Goal: Task Accomplishment & Management: Manage account settings

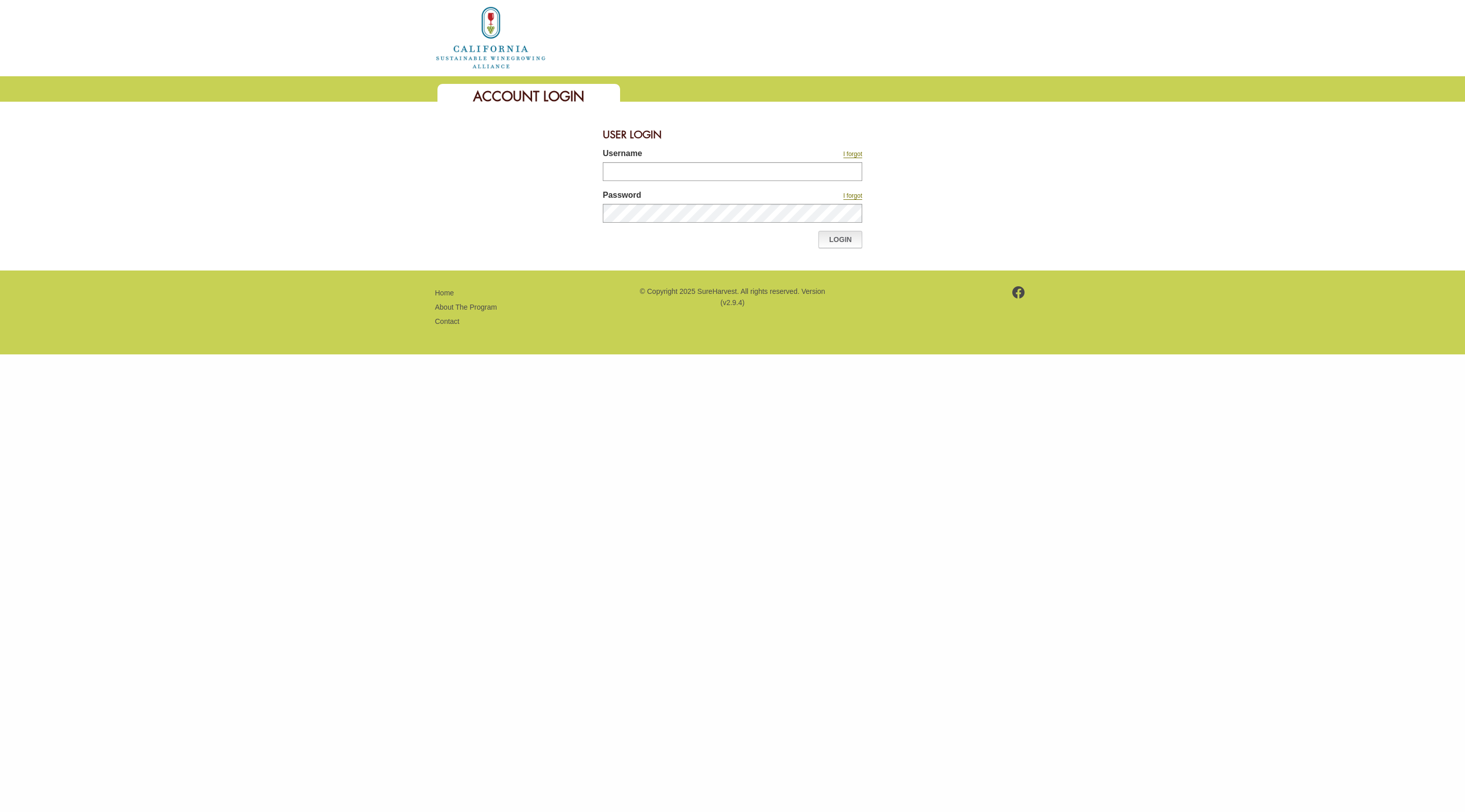
type input "*******"
click at [849, 242] on link "Login" at bounding box center [840, 239] width 44 height 17
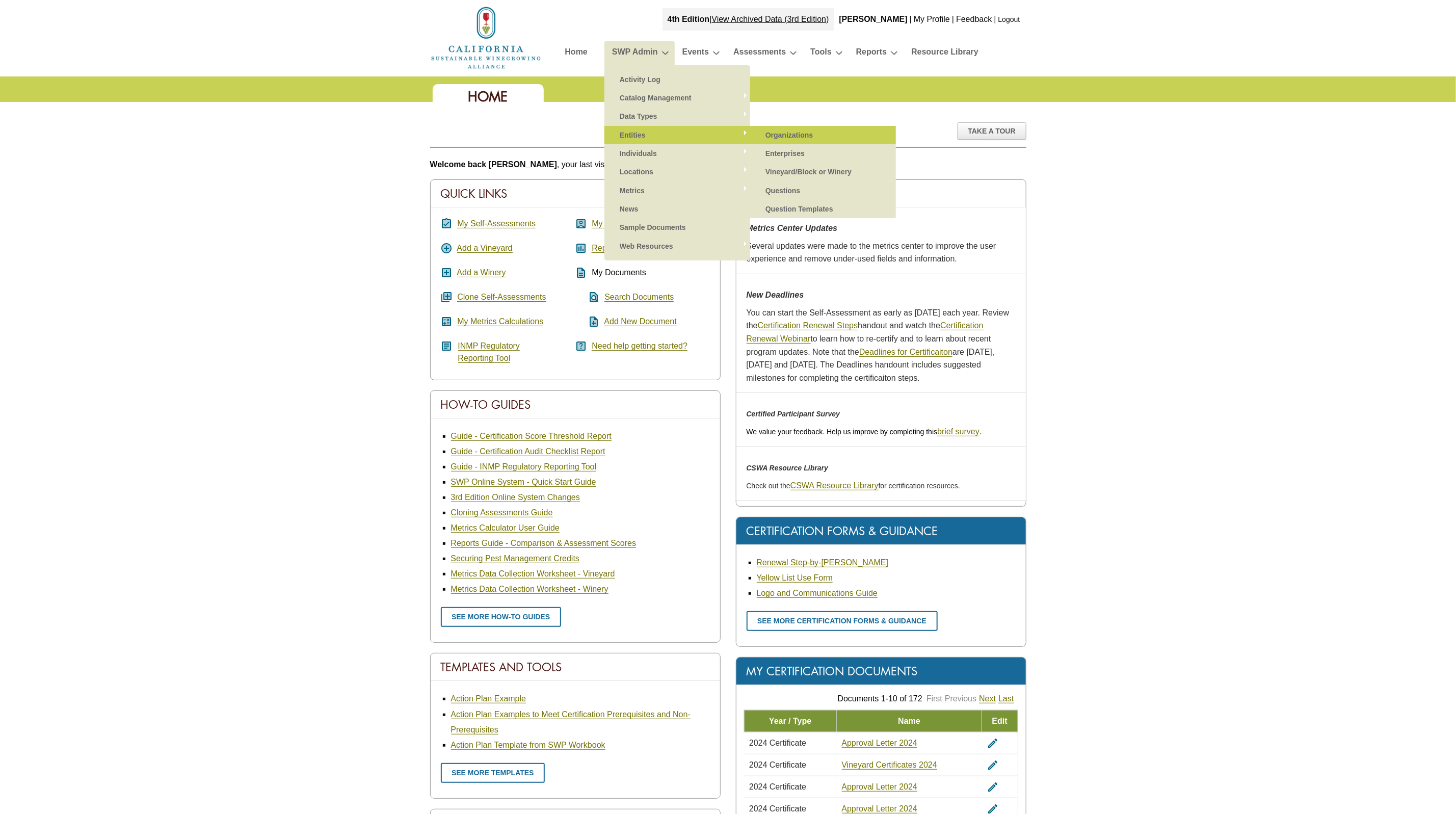
click at [782, 143] on link "Organizations" at bounding box center [823, 135] width 125 height 18
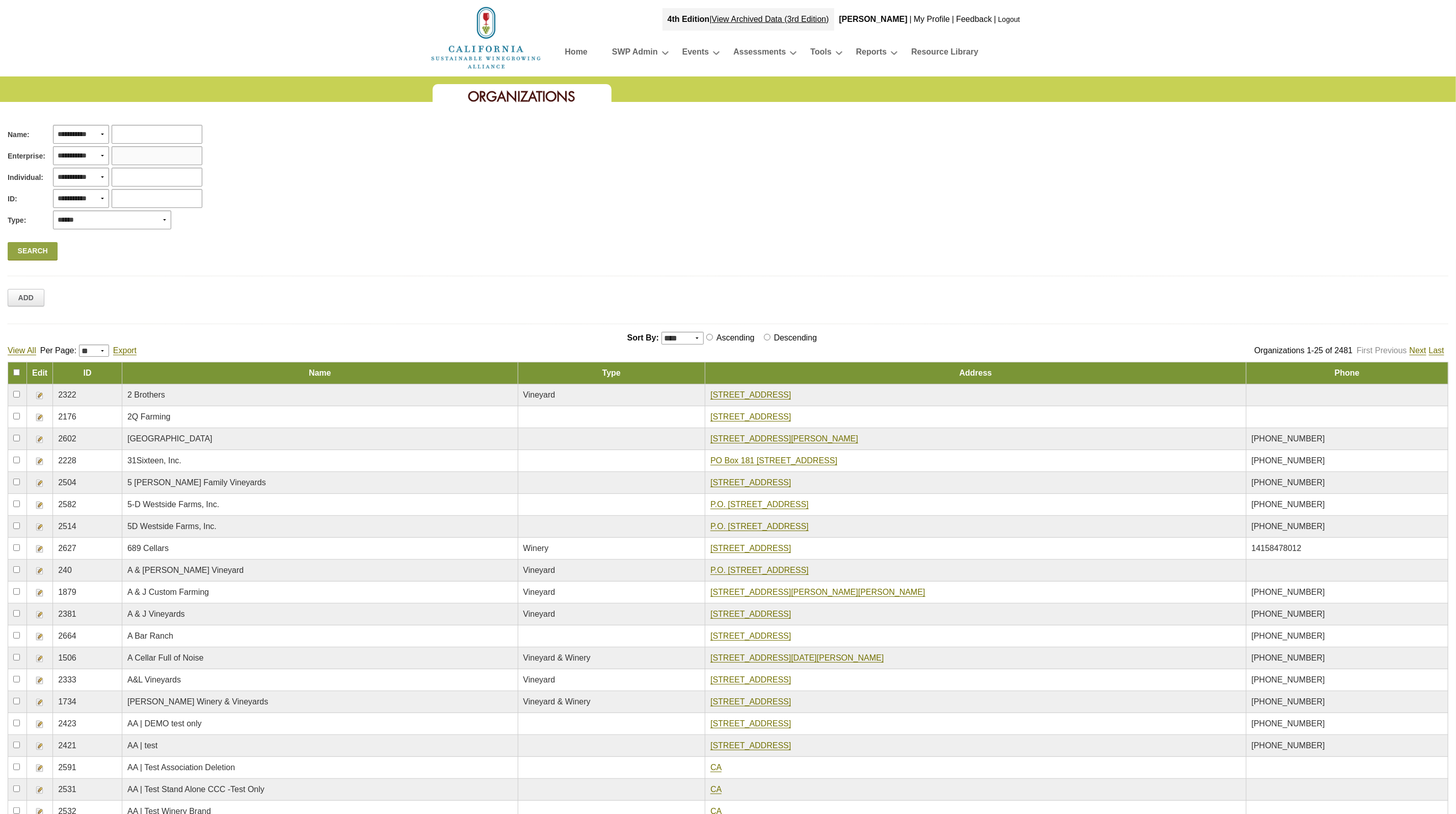
click at [168, 146] on input "text" at bounding box center [157, 156] width 91 height 19
click at [166, 138] on input "text" at bounding box center [157, 134] width 91 height 19
type input "*******"
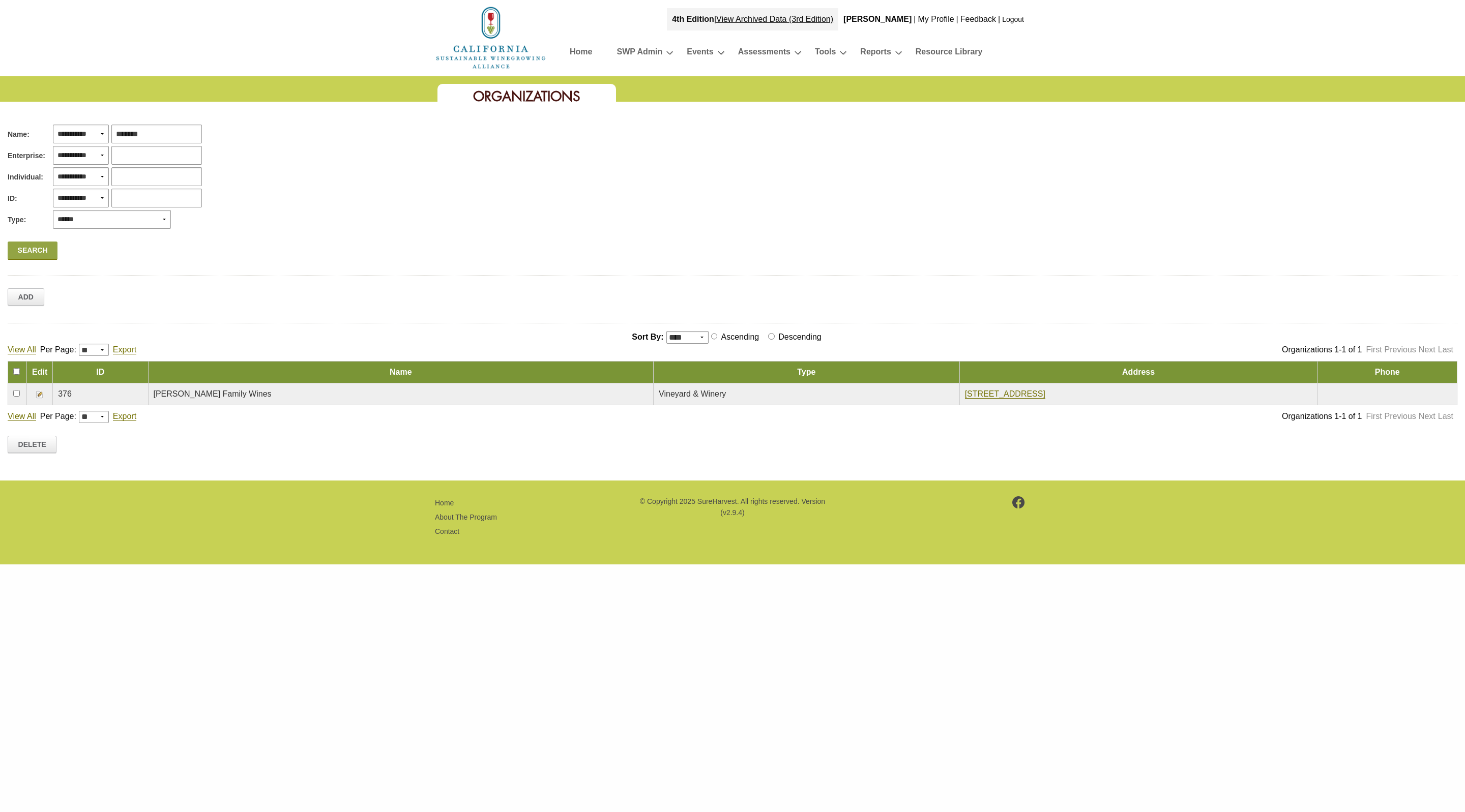
click at [40, 396] on img at bounding box center [40, 395] width 8 height 8
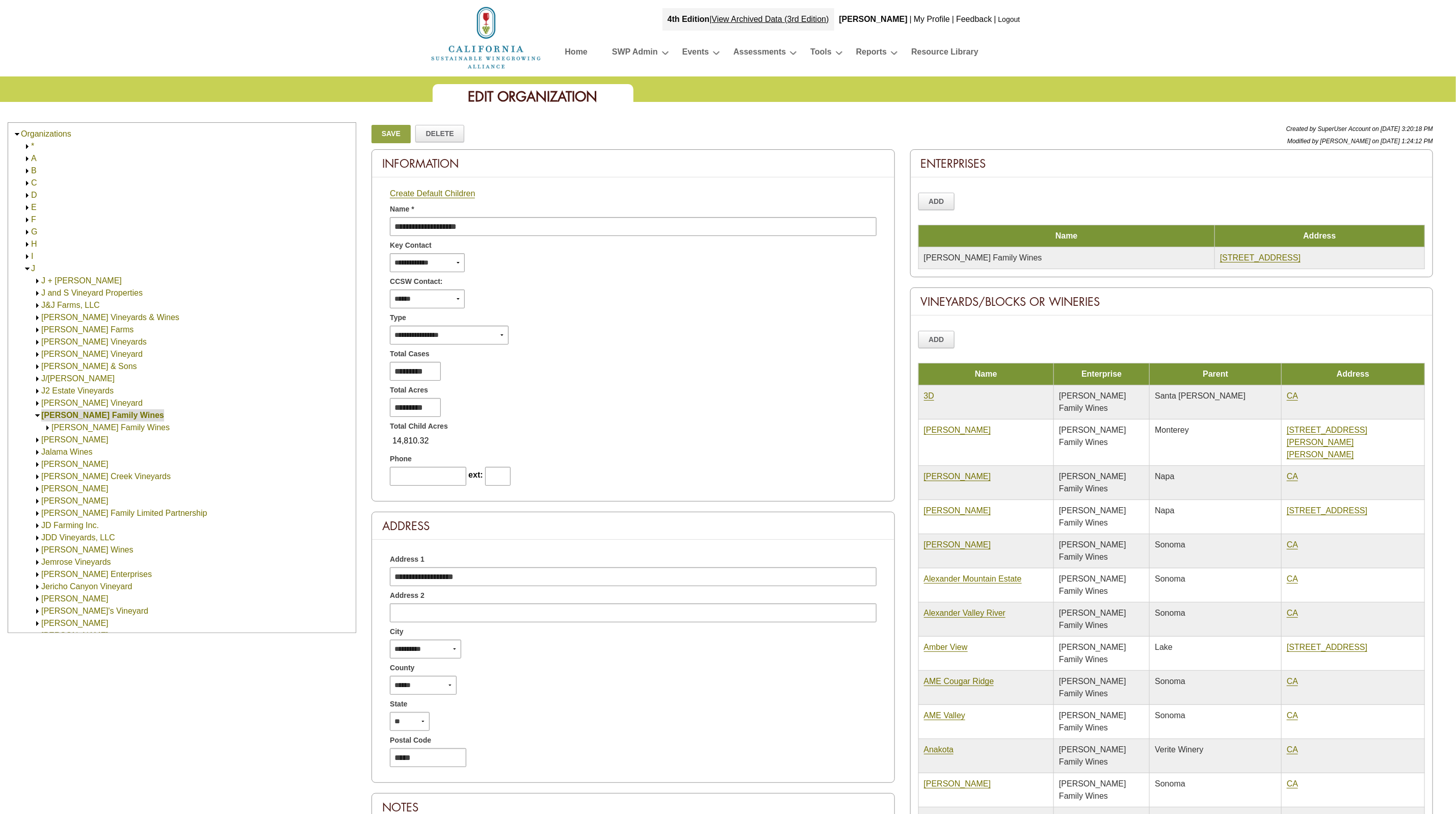
scroll to position [288, 0]
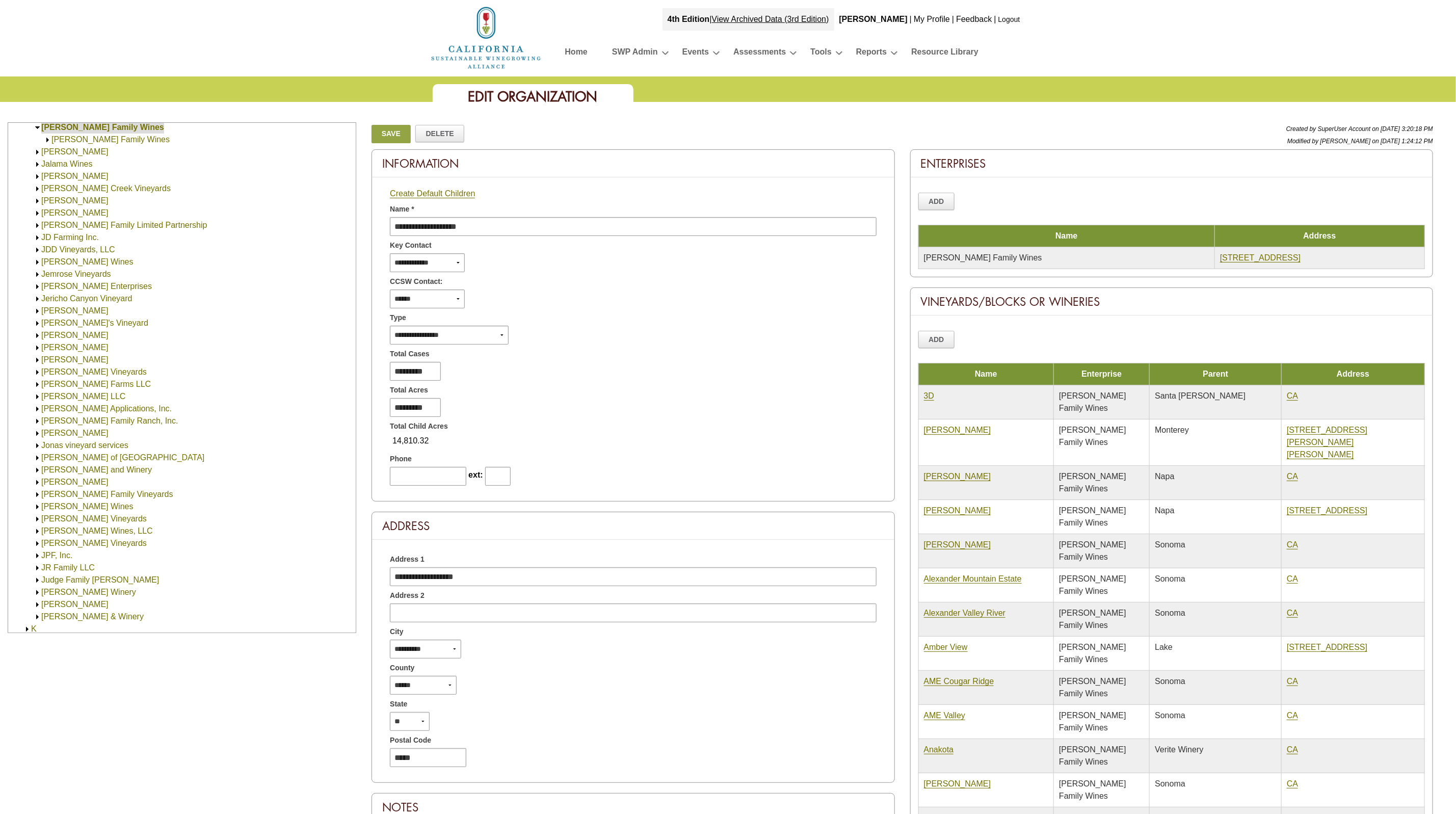
click at [44, 141] on img at bounding box center [47, 140] width 7 height 7
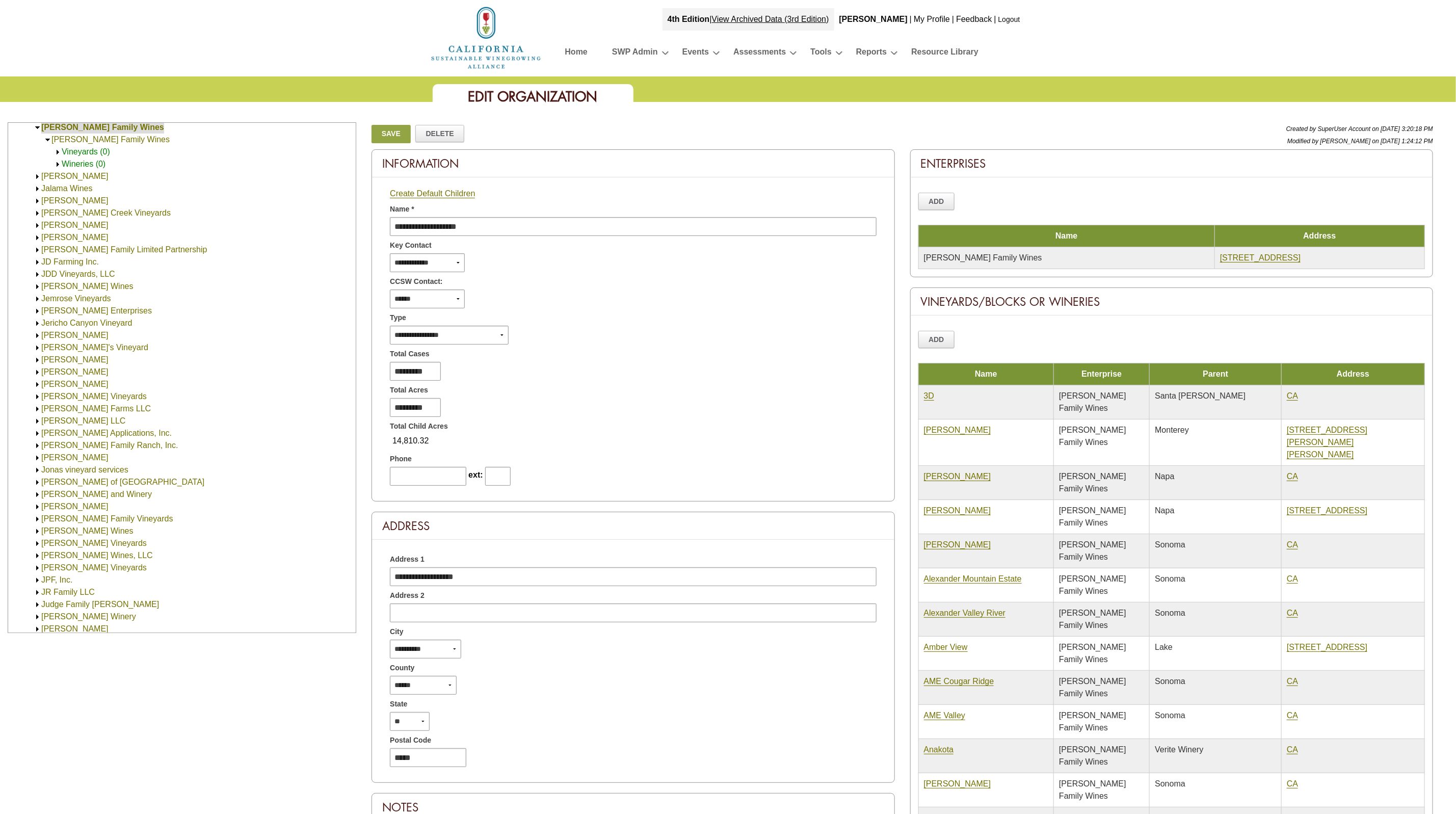
click at [86, 166] on span "Wineries (0)" at bounding box center [83, 164] width 44 height 9
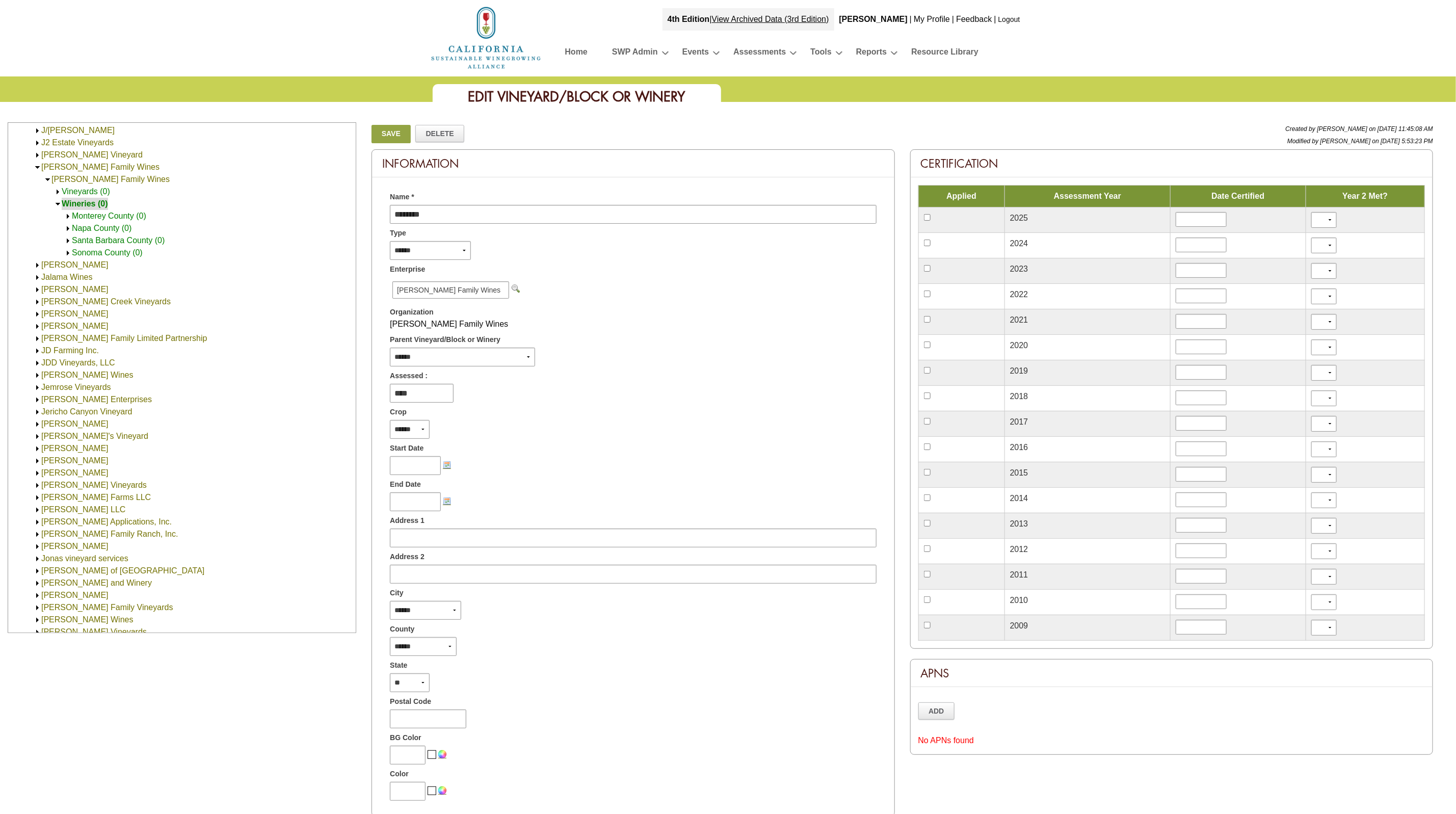
click at [68, 215] on img at bounding box center [68, 216] width 7 height 7
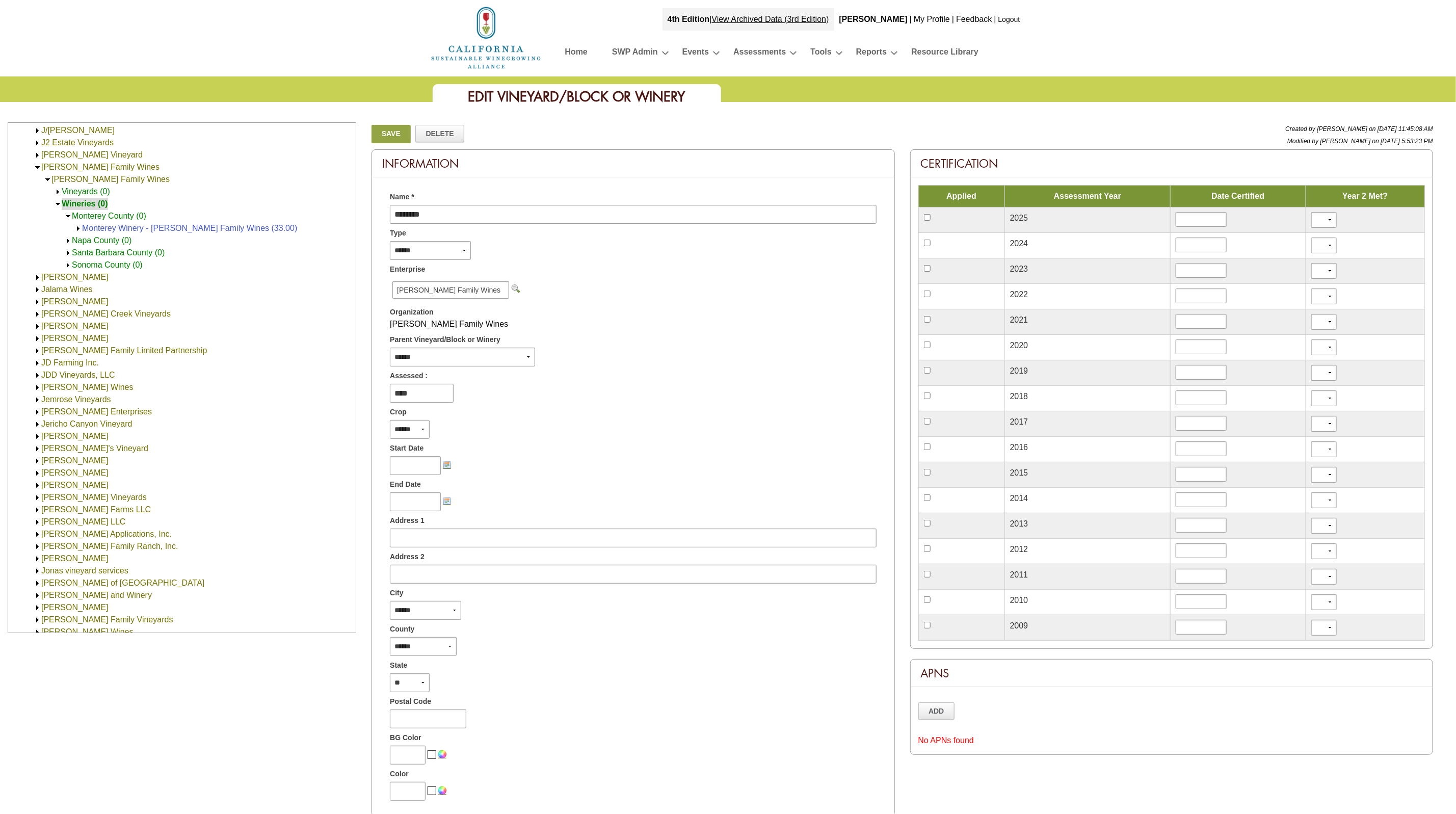
click at [67, 241] on img at bounding box center [68, 241] width 7 height 7
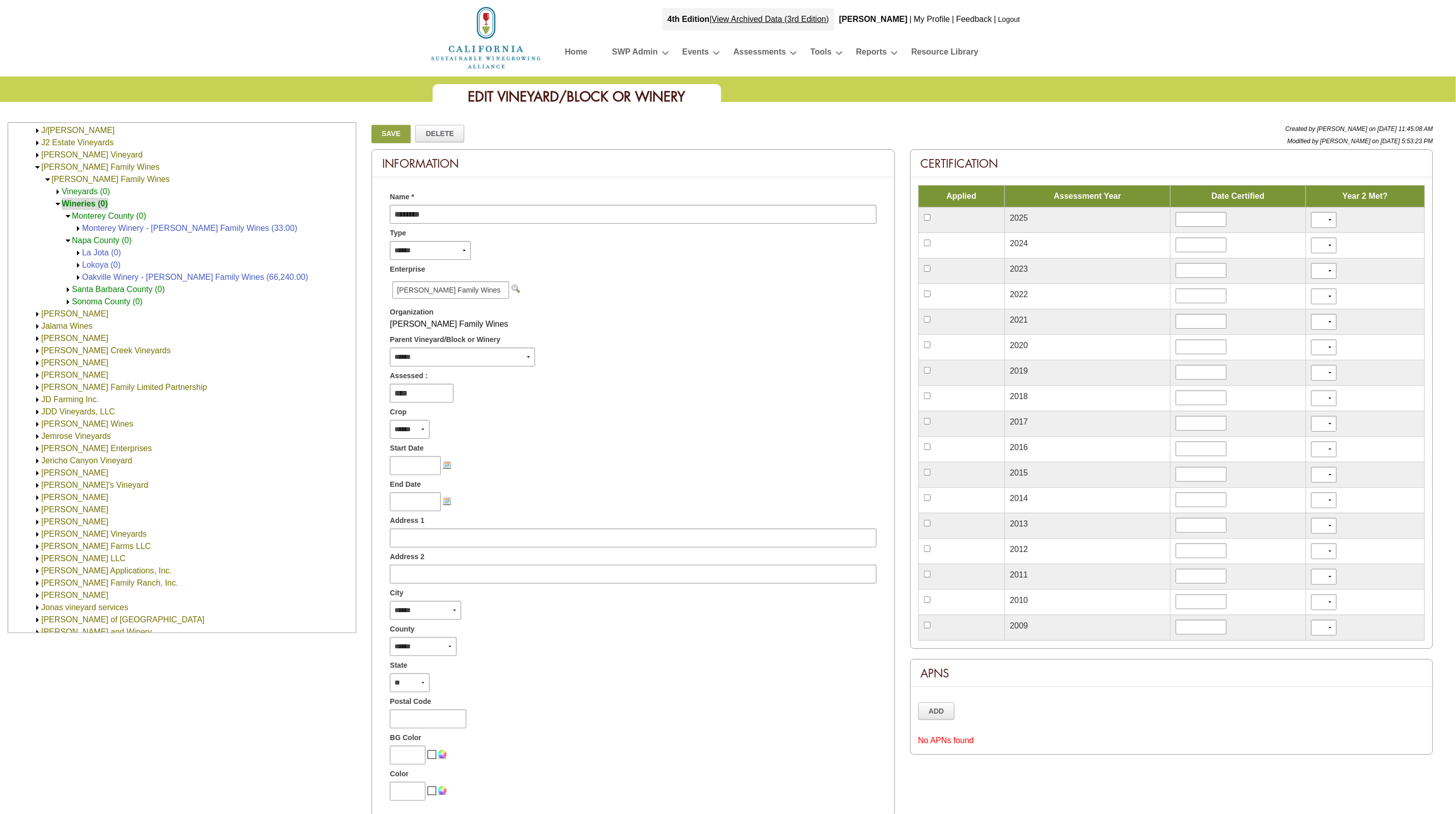
click at [70, 290] on img at bounding box center [68, 290] width 7 height 7
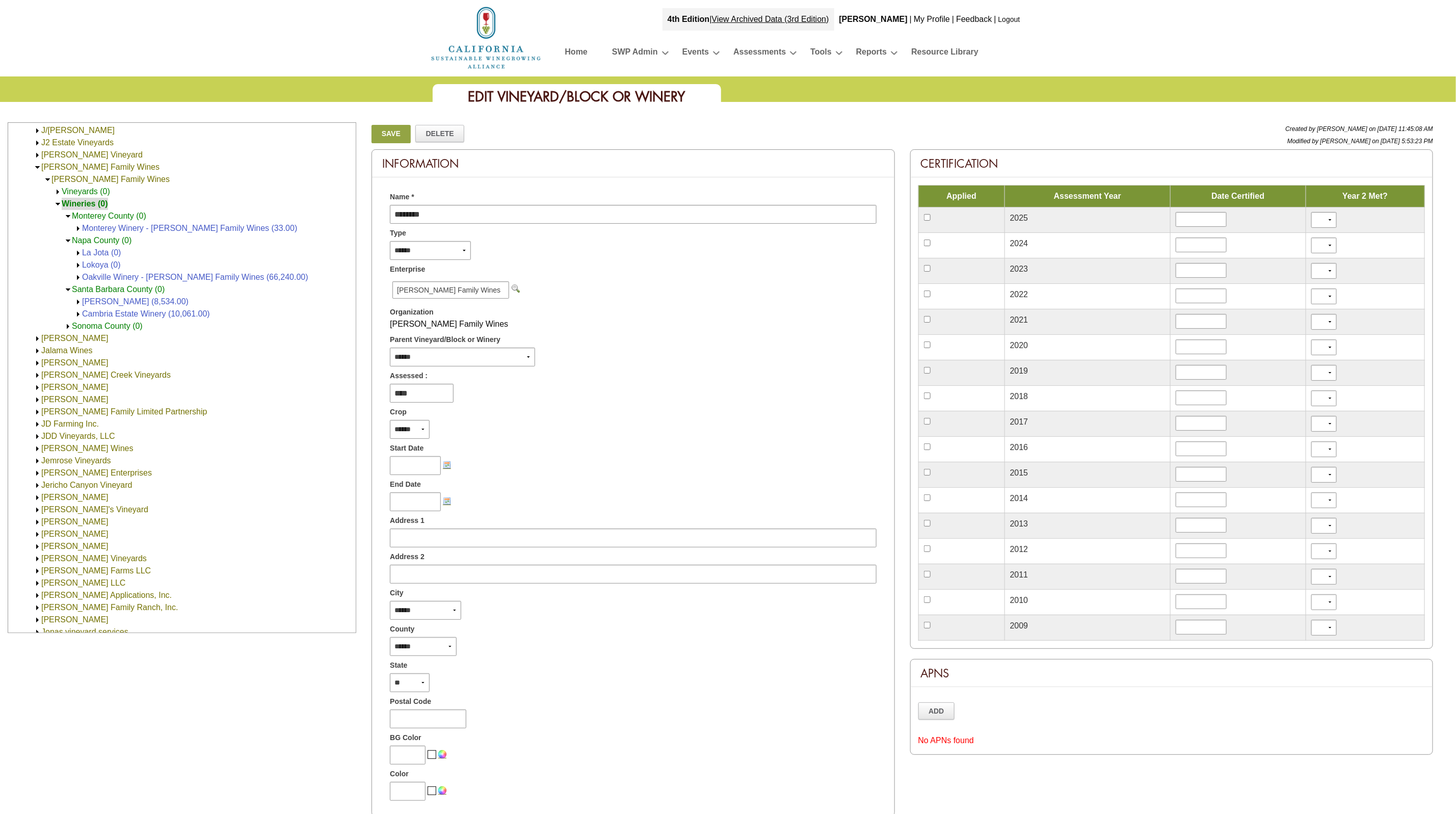
click at [68, 324] on img at bounding box center [68, 326] width 7 height 7
